Goal: Task Accomplishment & Management: Complete application form

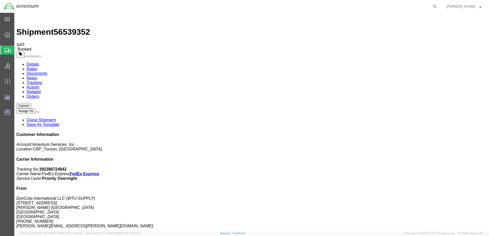
drag, startPoint x: 0, startPoint y: 0, endPoint x: 30, endPoint y: 74, distance: 80.0
click at [0, 0] on span "Create from Template" at bounding box center [0, 0] width 0 height 0
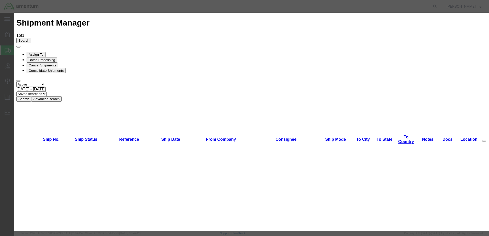
scroll to position [581, 0]
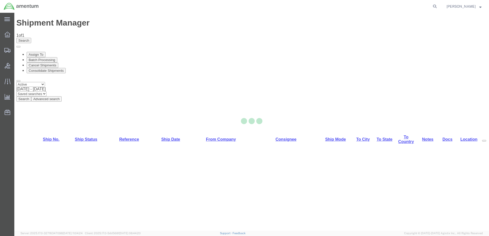
select select "49949"
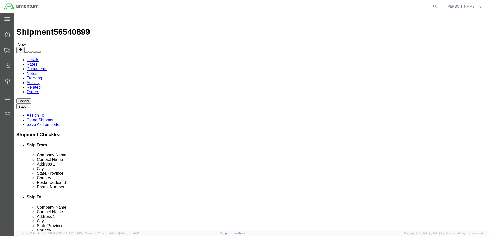
type input "DTM"
select select "49921"
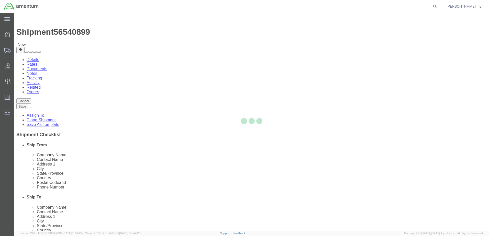
type input "Amentum Services, Inc"
type input "[PERSON_NAME]"
type input "[STREET_ADDRESS]"
type input "Building 1422"
type input "Selfridge"
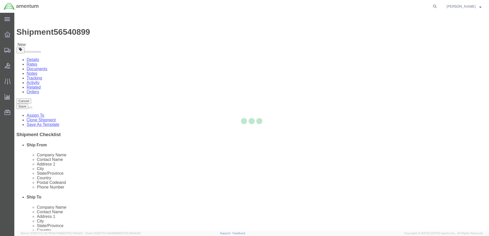
type input "48045"
type input "[PHONE_NUMBER]"
type input "[PERSON_NAME][EMAIL_ADDRESS][PERSON_NAME][DOMAIN_NAME]"
checkbox input "true"
select select "MI"
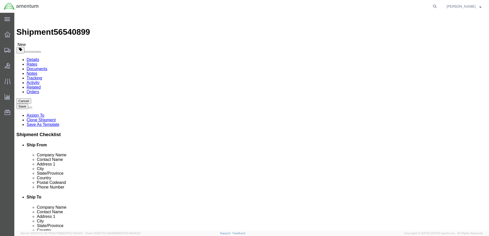
scroll to position [102, 0]
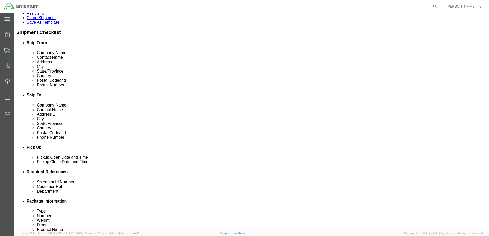
click div "[DATE] 12:29 PM"
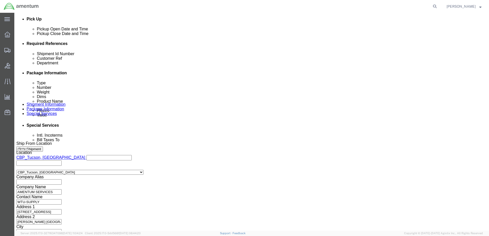
type input "1:29 PM"
click button "Apply"
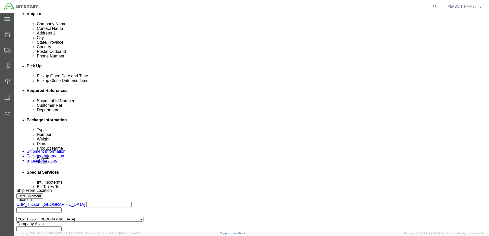
scroll to position [128, 0]
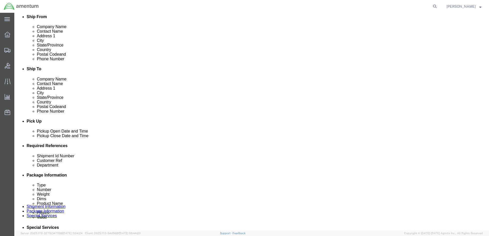
click div
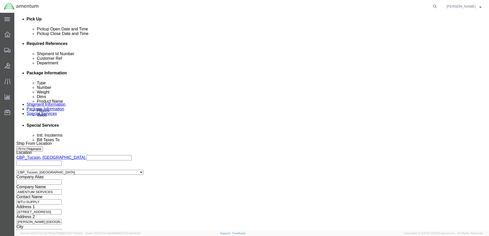
click button "Apply"
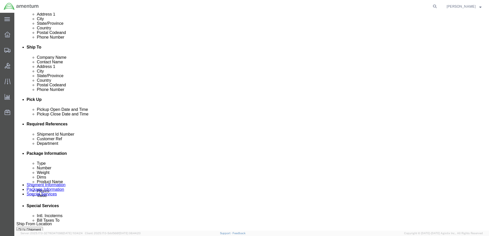
scroll to position [180, 0]
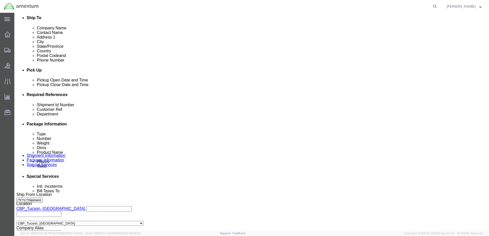
drag, startPoint x: 90, startPoint y: 135, endPoint x: 6, endPoint y: 129, distance: 84.4
click div "Shipment Id Number you decide Customer Ref Select Account Type Activity ID Airl…"
click input "FUEL INTEG TAG 2290"
click input "TOOL LOAN/FUEL INTEG TAG 2290"
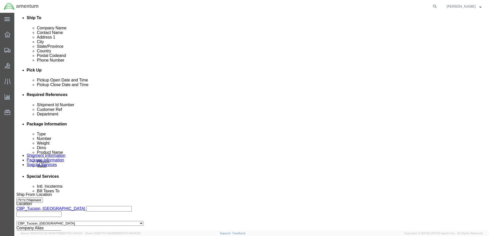
click input "TOOL LOAN/FUEL INTEG TAG 2290"
type input "TOOL LOAN/FUEL INTEG TAG 2290"
paste input "TOOL LOAN/FUEL INTEG TAG 2290"
type input "TOOL LOAN/FUEL INTEG TAG 2290"
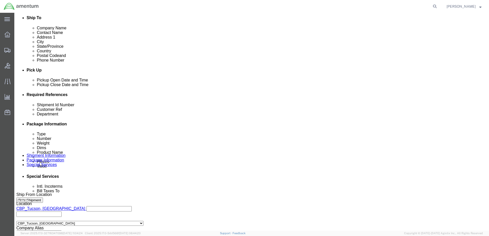
scroll to position [0, 0]
click input "6118.03.03.2219.xxx.xxxx"
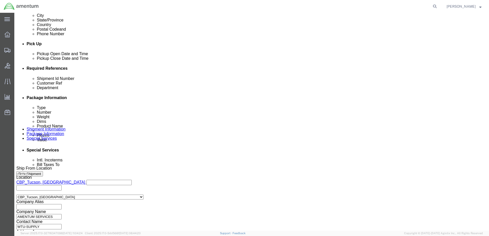
scroll to position [231, 0]
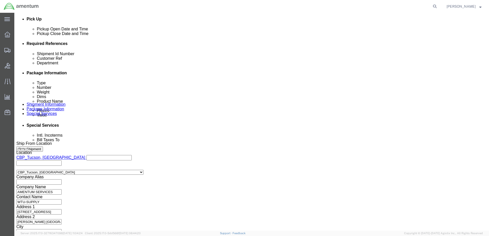
type input "6118.03.03.2219.DTM.0000"
click button "Continue"
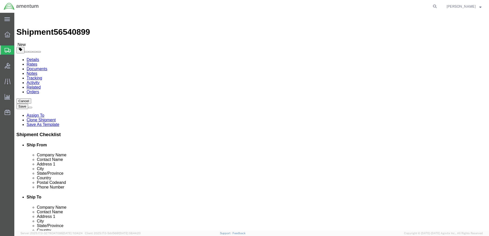
click select "Select BCK Boxes Bale(s) Basket(s) Bolt(s) Bottle(s) Buckets Bulk Bundle(s) Can…"
select select "CBOX"
click select "Select BCK Boxes Bale(s) Basket(s) Bolt(s) Bottle(s) Buckets Bulk Bundle(s) Can…"
drag, startPoint x: 85, startPoint y: 111, endPoint x: 31, endPoint y: 108, distance: 54.3
click div "Dimensions Length 12.00 x Width 12.00 x Height 12.00 Select cm ft in"
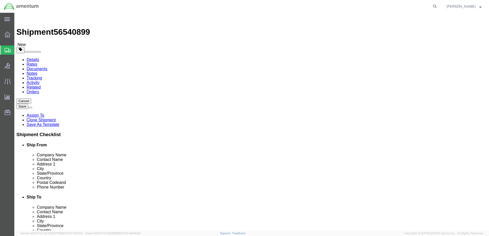
type input "20"
type input "23"
type input "47.00"
click dd "200.00 USD"
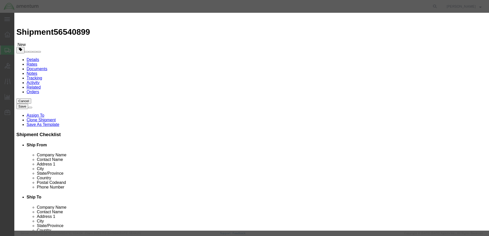
drag, startPoint x: 170, startPoint y: 40, endPoint x: 94, endPoint y: 43, distance: 75.6
click div "Product Name aircraft part - widget Pieces 1.00 Select Bag Barrels 100Board Fee…"
paste input "TOOL LOAN/FUEL INTEG TAG 2290"
type input "TOOL LOAN/FUEL INTEG TAG 2290"
type input "3000.00"
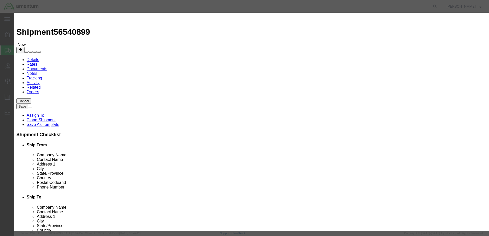
click select "Select 50 55 60 65 70 85 92.5 100 125 175 250 300 400"
select select "100"
click select "Select 50 55 60 65 70 85 92.5 100 125 175 250 300 400"
click textarea
paste textarea "TOOL LOAN/FUEL INTEG TAG 2290"
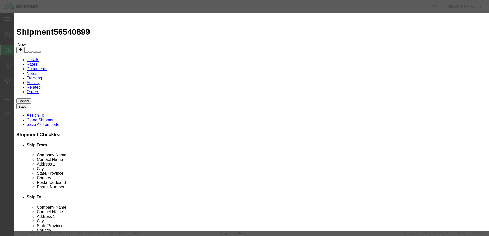
type textarea "TOOL LOAN/FUEL INTEG TAG 2290"
click input "checkbox"
checkbox input "true"
click input "text"
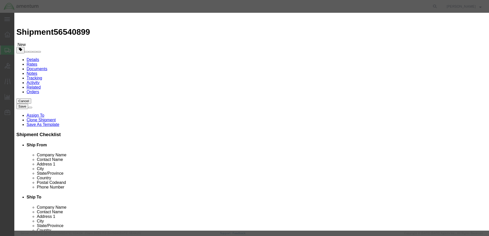
type input "DANGEROUS GOODS IN APPARATUS"
click input "text"
type input "3363"
click select "Select 1 Explosive 1.1 Explosive 1.2 Explosive 1.3 Explosive 1.4 Explosive 1.5 …"
select select "9 Miscellaneous"
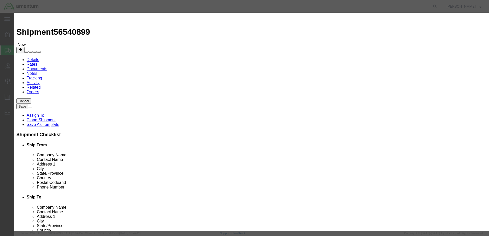
click select "Select 1 Explosive 1.1 Explosive 1.2 Explosive 1.3 Explosive 1.4 Explosive 1.5 …"
click input "text"
type input "1"
click select "Packaging Group I II III"
click label "Limited Qty"
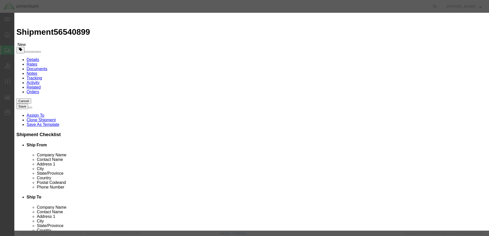
click input "text"
type input "962"
click input "text"
type input ".1"
click select "Select curies gallons kgs lbs liters milliliters"
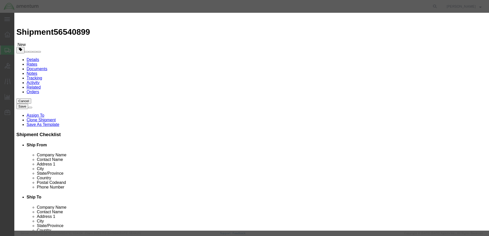
select select "KGS"
click select "Select curies gallons kgs lbs liters milliliters"
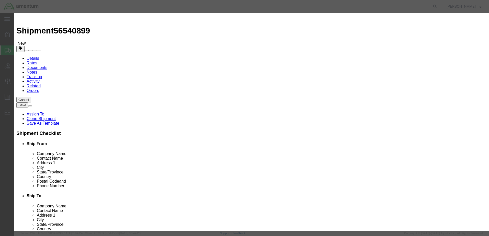
scroll to position [2, 0]
click input "text"
type input "CHEMTREC"
type input "CCN216832"
type input "8004249300"
